Goal: Transaction & Acquisition: Purchase product/service

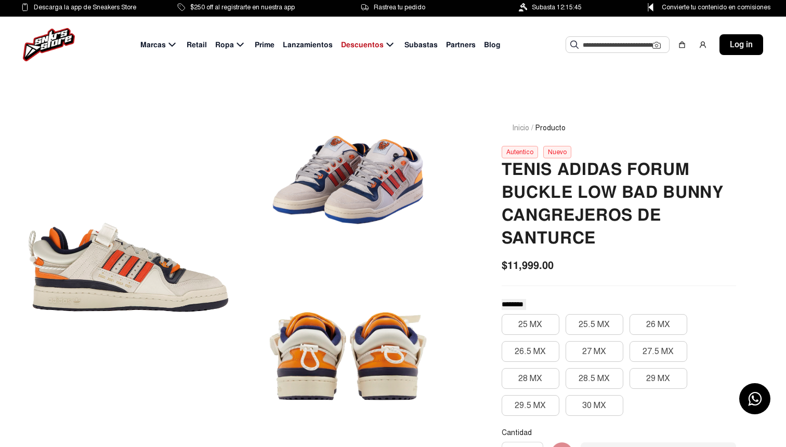
click at [608, 48] on input "text" at bounding box center [618, 45] width 70 height 16
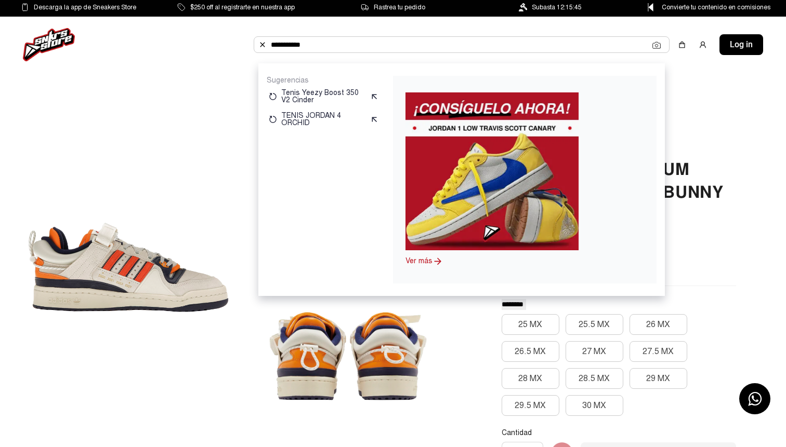
type input "**********"
click at [496, 167] on img at bounding box center [491, 172] width 173 height 158
click at [459, 216] on img at bounding box center [491, 172] width 173 height 158
click at [422, 262] on link "Ver más" at bounding box center [418, 261] width 27 height 9
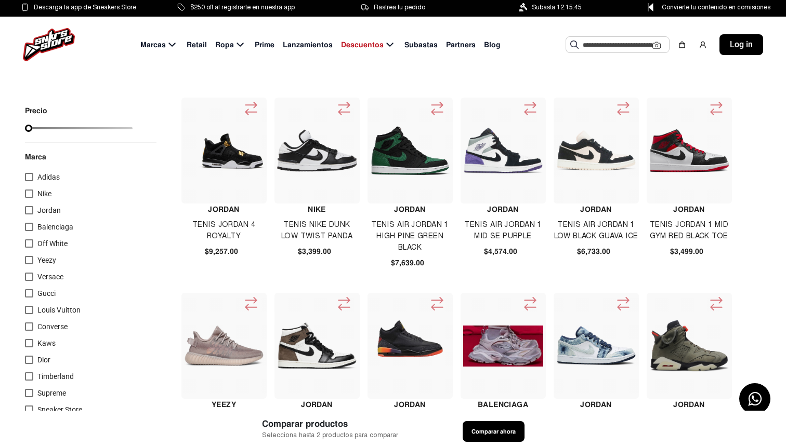
click at [601, 43] on input "text" at bounding box center [618, 45] width 70 height 16
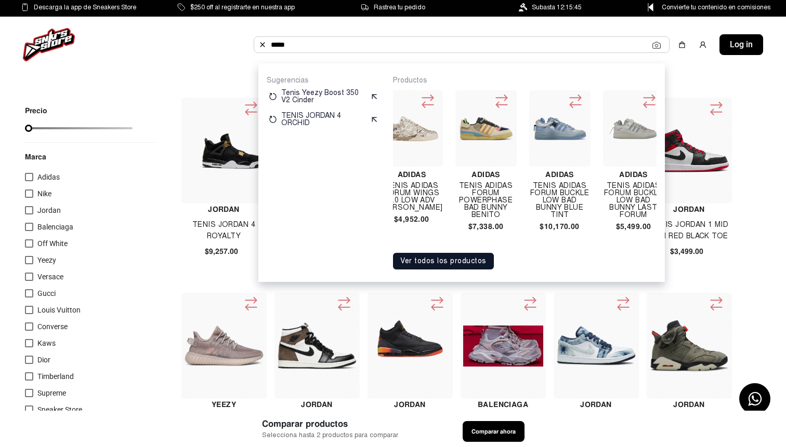
scroll to position [0, 536]
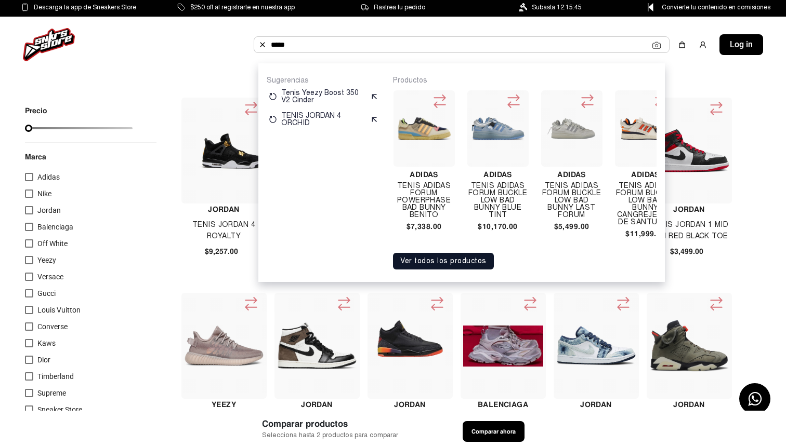
type input "*****"
click at [551, 178] on h4 "Adidas" at bounding box center [571, 174] width 61 height 7
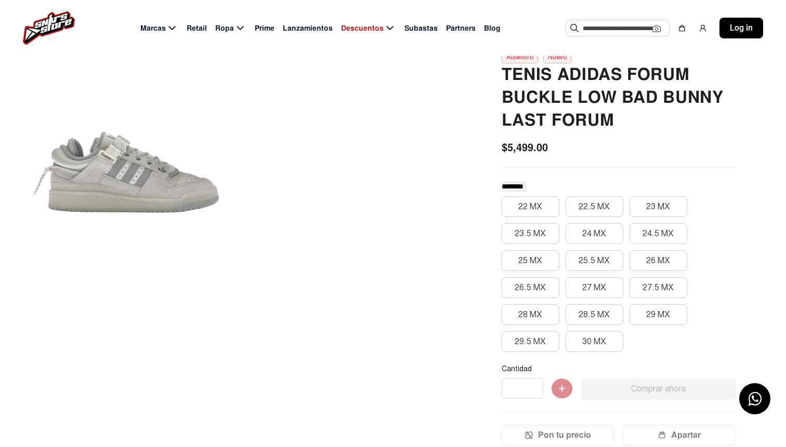
scroll to position [83, 0]
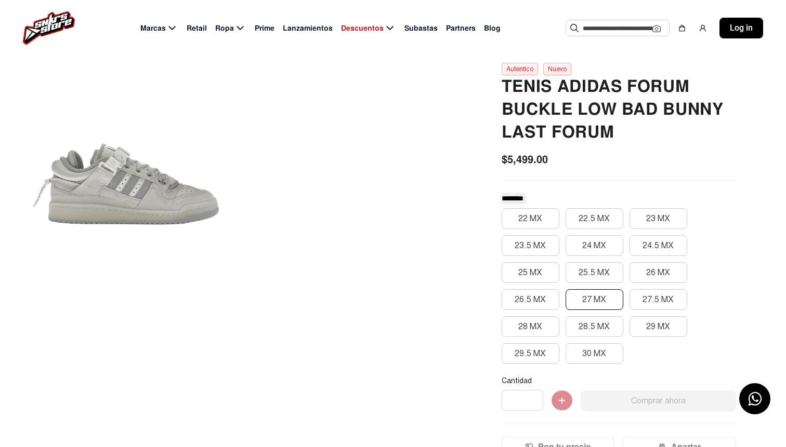
click at [590, 301] on button "27 MX" at bounding box center [594, 299] width 58 height 21
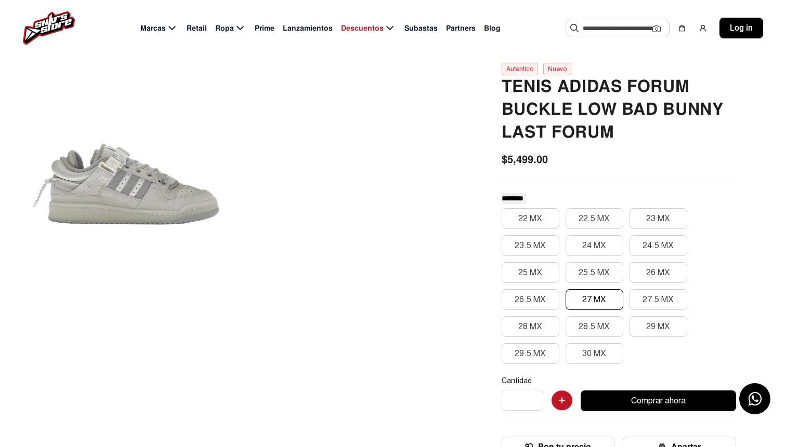
click at [102, 184] on div at bounding box center [128, 185] width 207 height 340
click at [105, 188] on div at bounding box center [128, 185] width 207 height 340
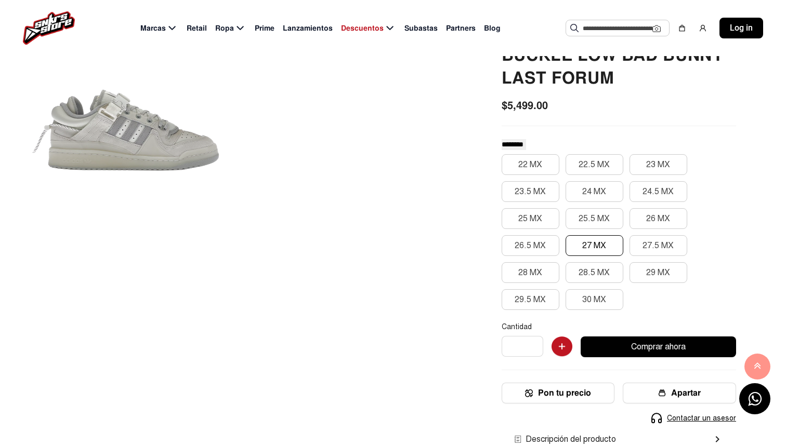
scroll to position [0, 0]
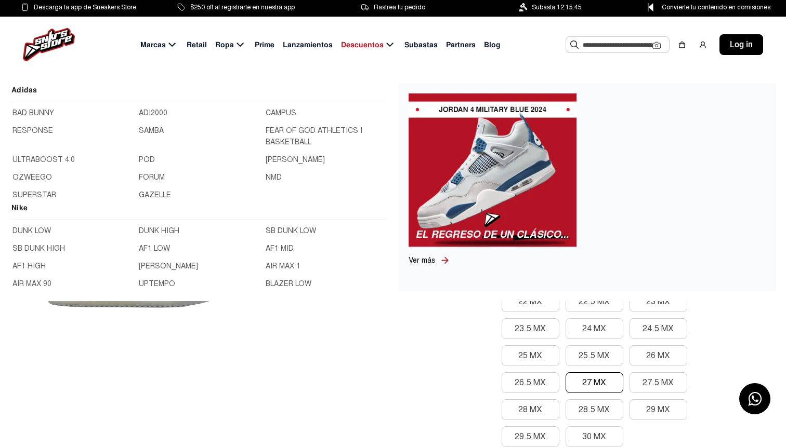
click at [54, 38] on img at bounding box center [49, 44] width 52 height 33
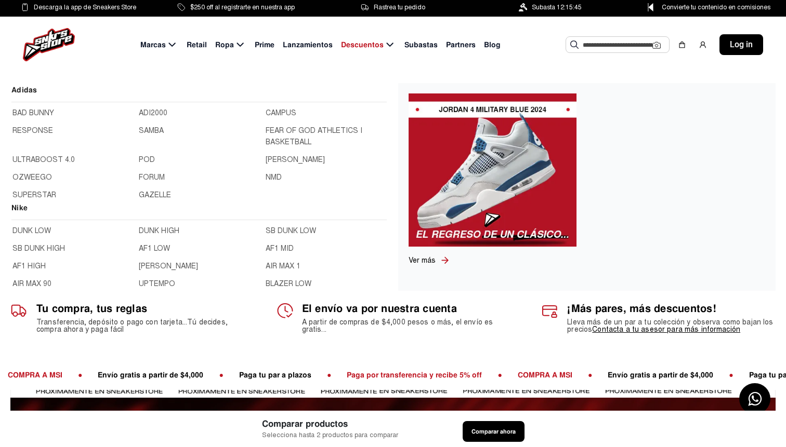
click at [51, 41] on img at bounding box center [49, 44] width 52 height 33
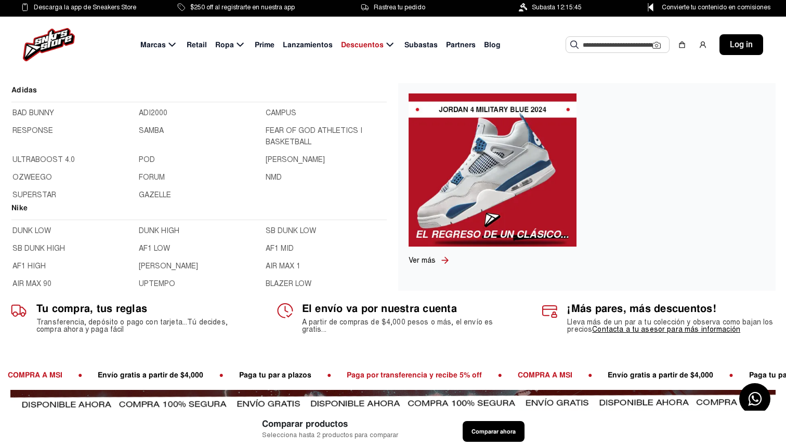
click at [166, 43] on span "Marcas" at bounding box center [152, 44] width 25 height 11
click at [168, 44] on icon at bounding box center [172, 44] width 12 height 13
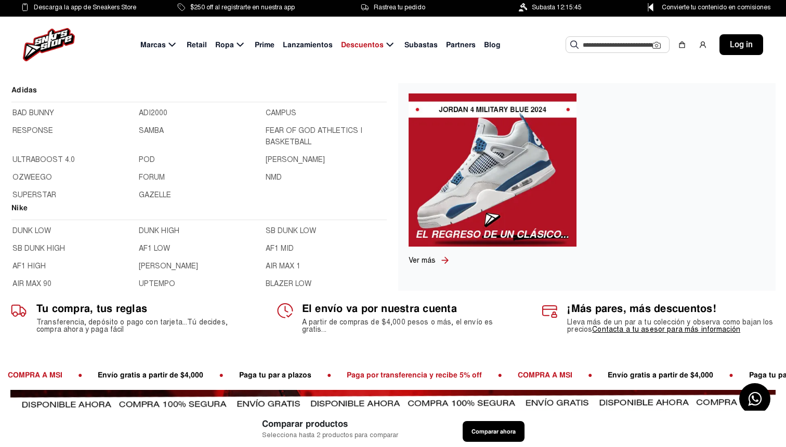
click at [174, 45] on icon at bounding box center [171, 45] width 7 height 4
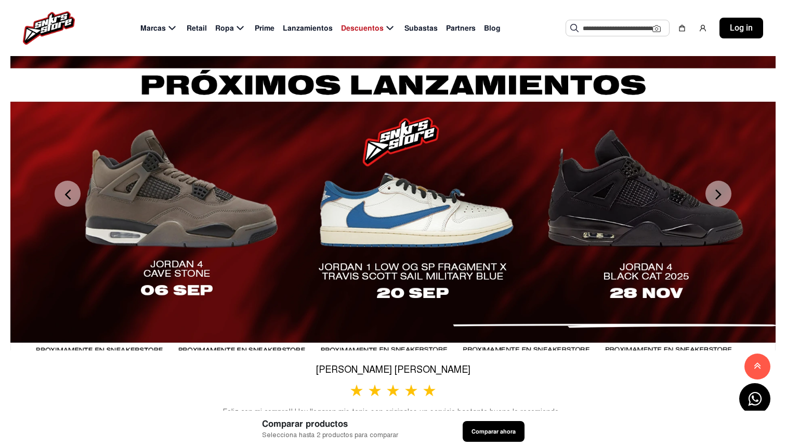
scroll to position [355, 0]
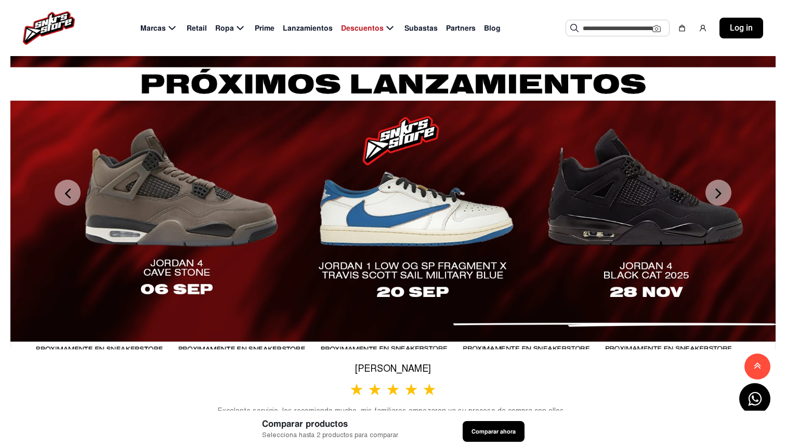
click at [427, 208] on div at bounding box center [392, 192] width 765 height 314
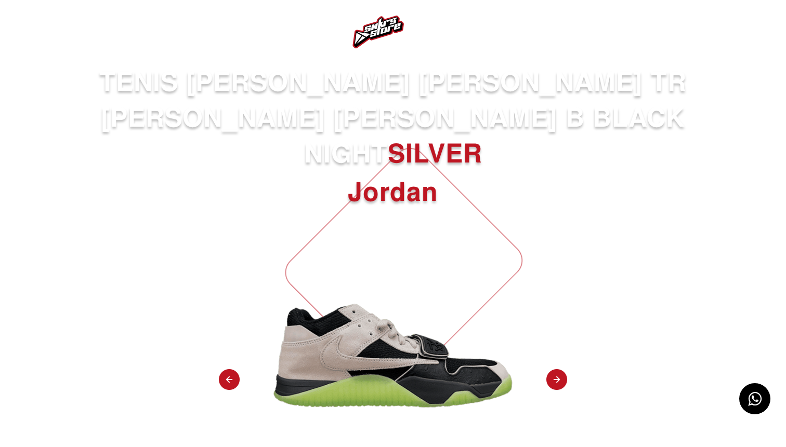
click at [556, 370] on img at bounding box center [556, 381] width 21 height 22
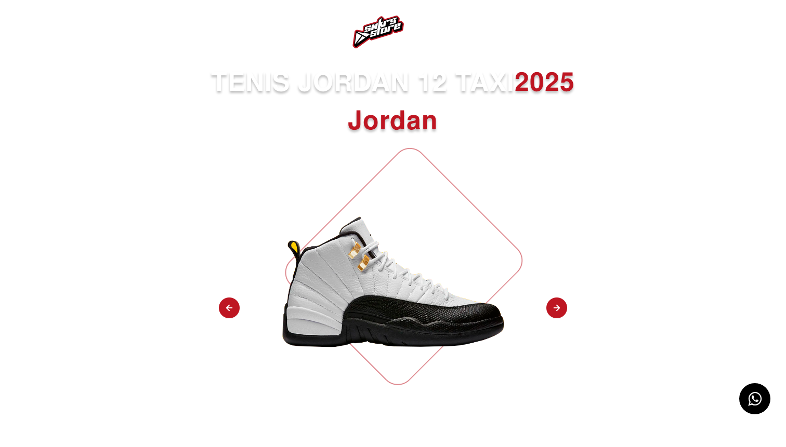
click at [556, 342] on div "TENIS JORDAN 12 TAXI 2025 Jordan Registrate a la lista de espera Tiempo para el…" at bounding box center [393, 372] width 786 height 616
drag, startPoint x: 556, startPoint y: 342, endPoint x: 556, endPoint y: 328, distance: 13.5
click at [556, 341] on div "TENIS JORDAN 12 TAXI 2025 Jordan Registrate a la lista de espera Tiempo para el…" at bounding box center [393, 372] width 786 height 616
click at [556, 326] on div "TENIS JORDAN 12 TAXI 2025 Jordan Registrate a la lista de espera Tiempo para el…" at bounding box center [393, 372] width 786 height 616
click at [556, 300] on img at bounding box center [556, 309] width 21 height 22
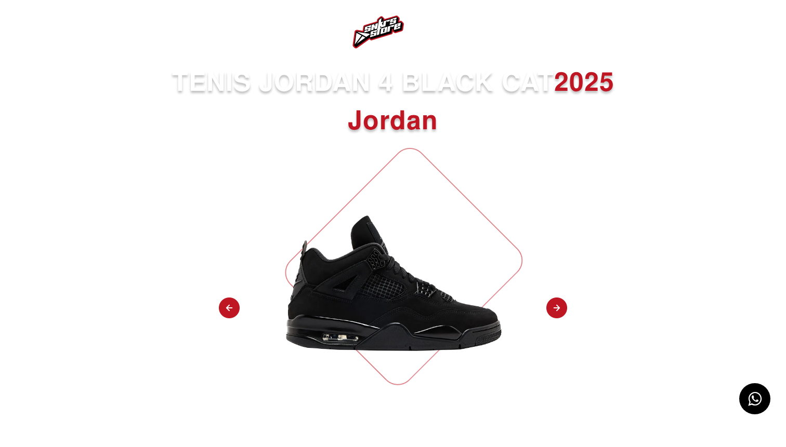
click at [556, 300] on img at bounding box center [556, 309] width 21 height 22
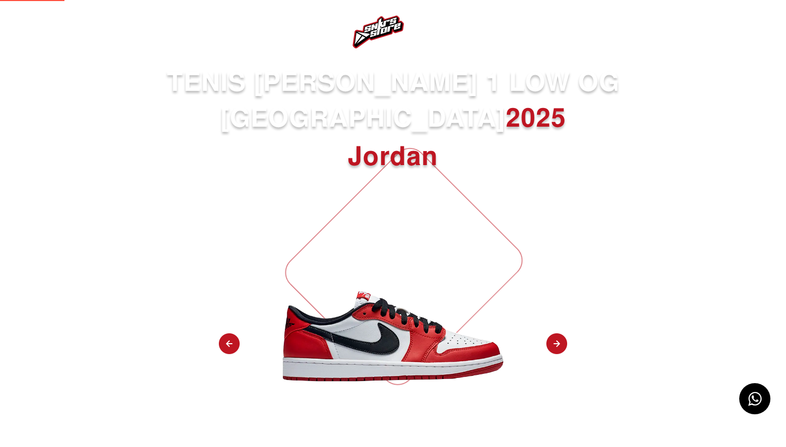
click at [556, 334] on img at bounding box center [556, 345] width 21 height 22
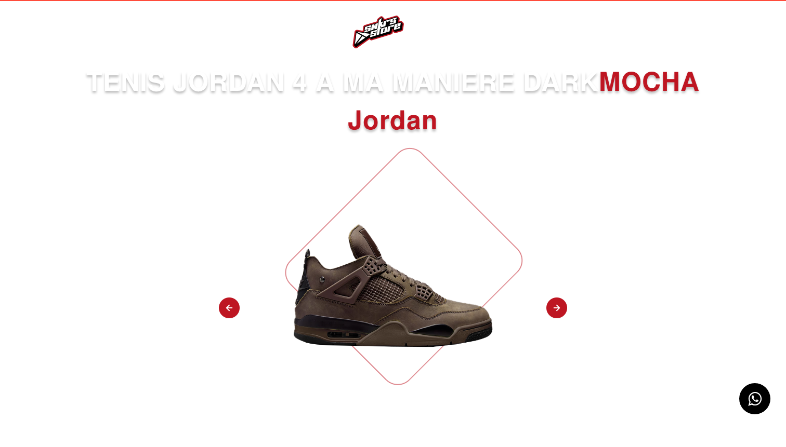
click at [556, 300] on img at bounding box center [556, 309] width 21 height 22
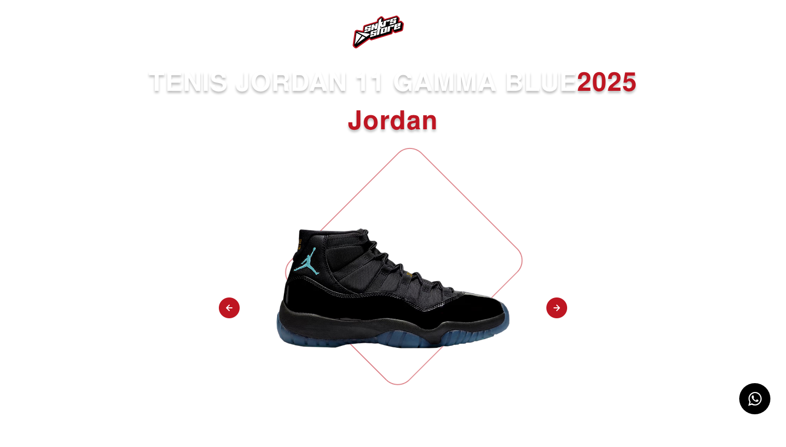
click at [228, 307] on img at bounding box center [229, 309] width 21 height 22
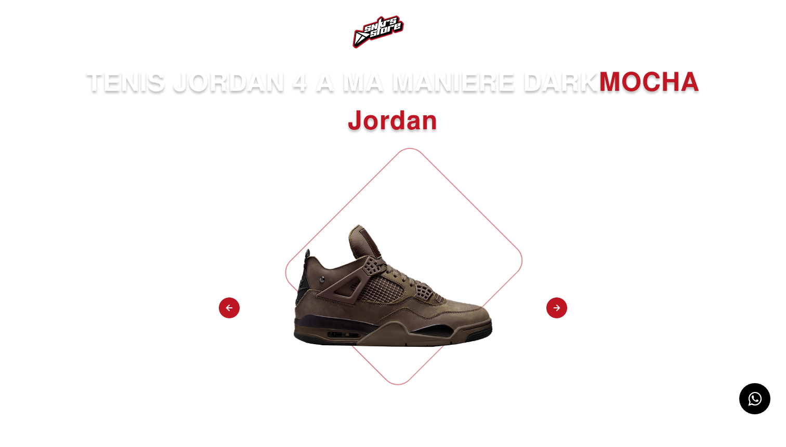
click at [558, 306] on img at bounding box center [556, 309] width 21 height 22
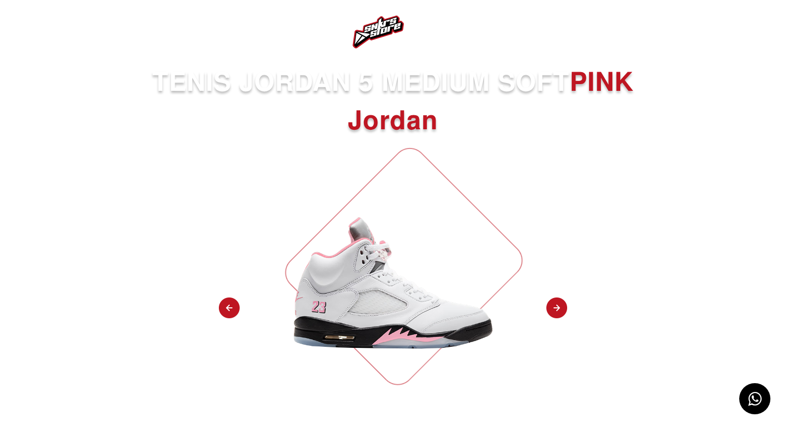
click at [558, 306] on img at bounding box center [556, 309] width 21 height 22
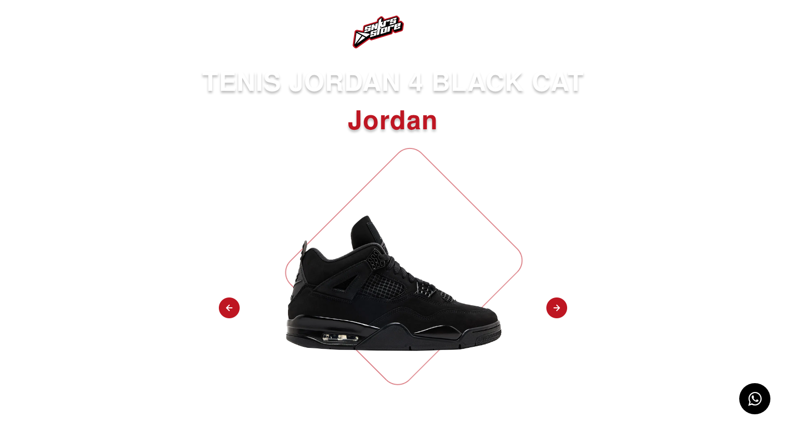
click at [558, 306] on img at bounding box center [556, 309] width 21 height 22
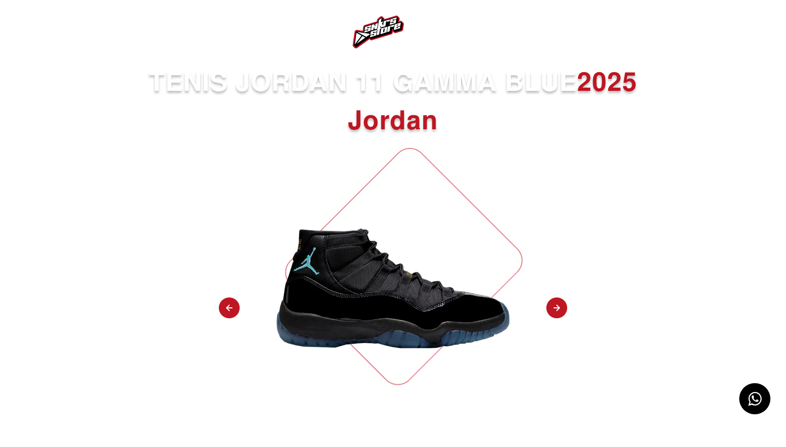
select select "**"
click at [28, 31] on img at bounding box center [27, 32] width 12 height 12
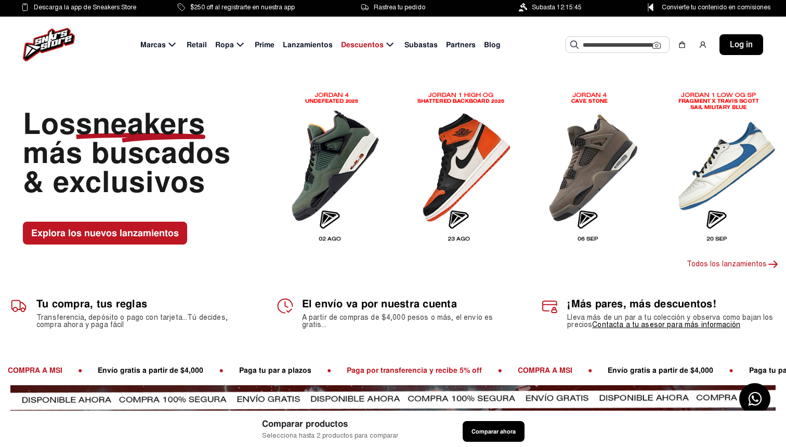
click at [734, 168] on img at bounding box center [721, 166] width 113 height 165
click at [722, 160] on img at bounding box center [721, 166] width 113 height 165
